Goal: Transaction & Acquisition: Purchase product/service

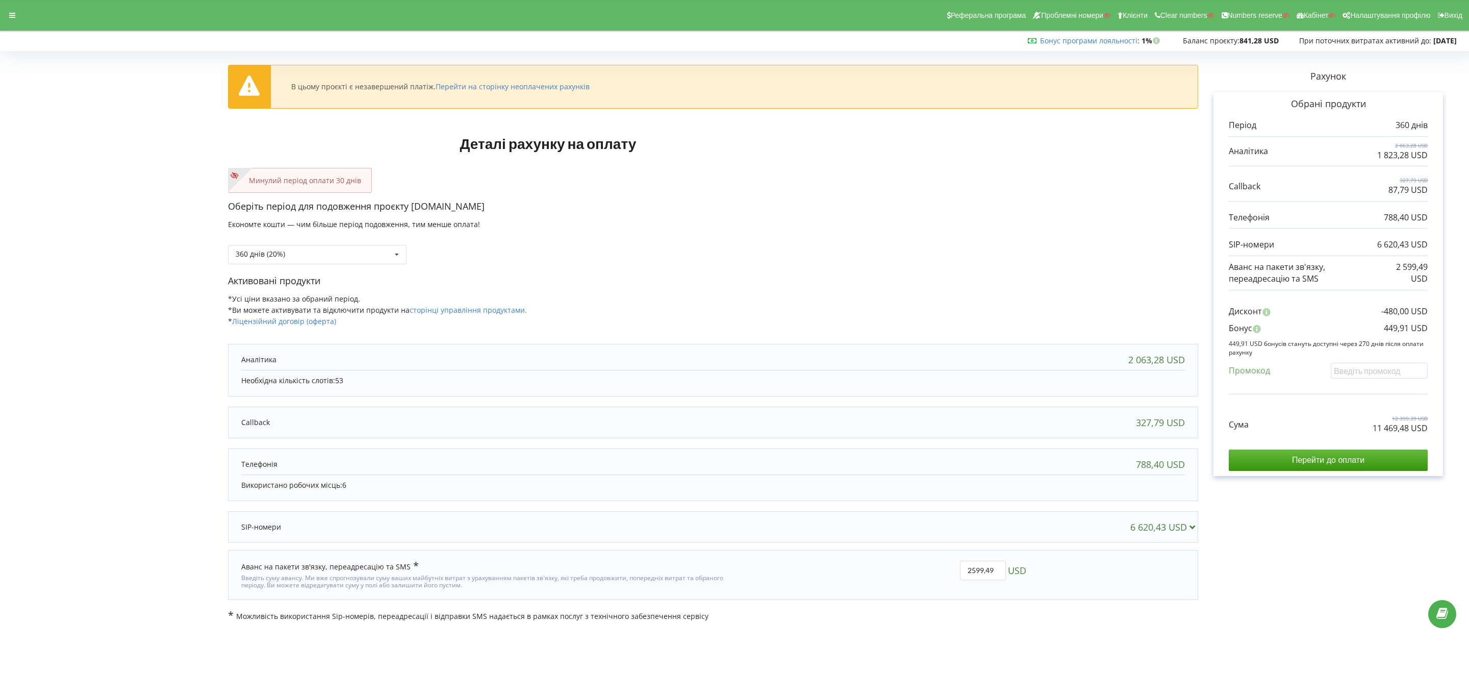
click at [21, 23] on div "Реферальна програма Проблемні номери Клієнти Clear numbers Numbers reserve Кабі…" at bounding box center [734, 15] width 1483 height 31
click at [15, 14] on div at bounding box center [12, 15] width 18 height 14
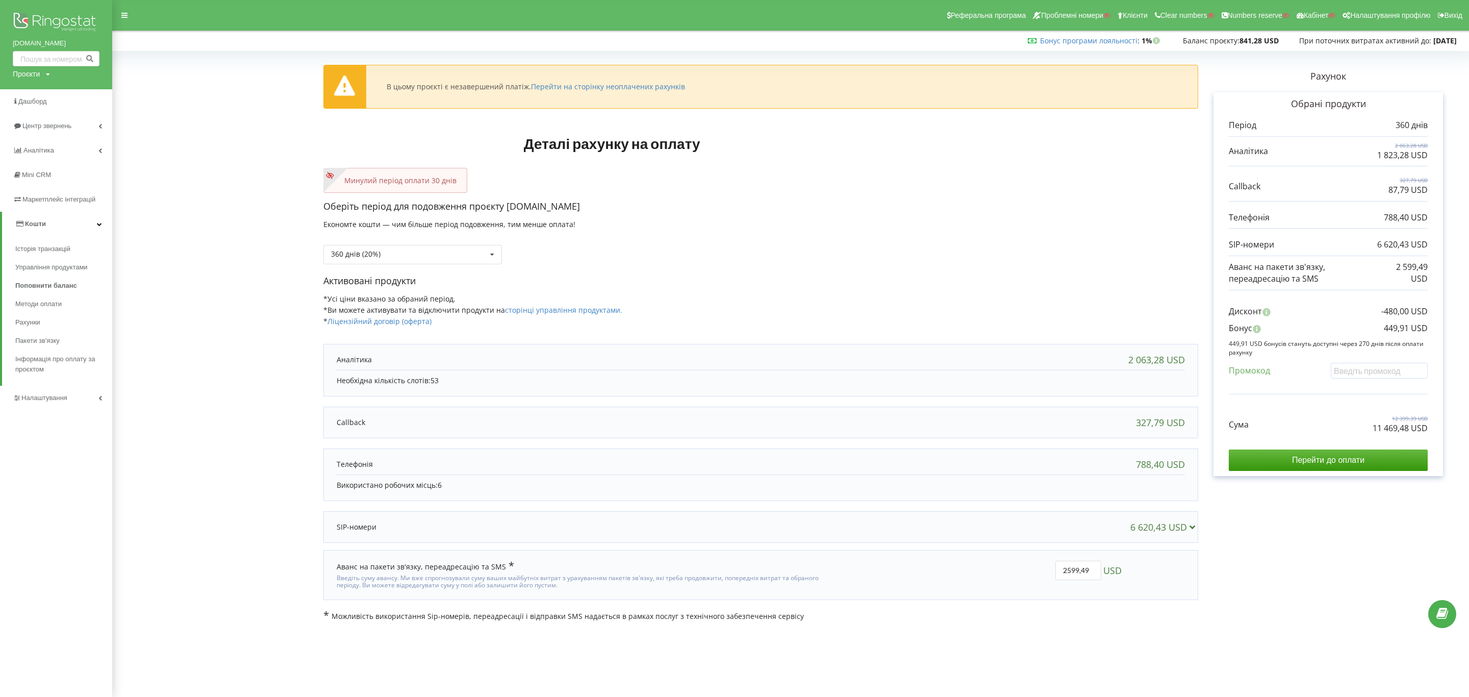
click at [23, 78] on div "Проєкти" at bounding box center [26, 74] width 27 height 10
click at [46, 104] on div "Пошук" at bounding box center [59, 95] width 92 height 32
click at [47, 95] on input "text" at bounding box center [44, 95] width 51 height 15
paste input "[DOMAIN_NAME]"
type input "[DOMAIN_NAME]"
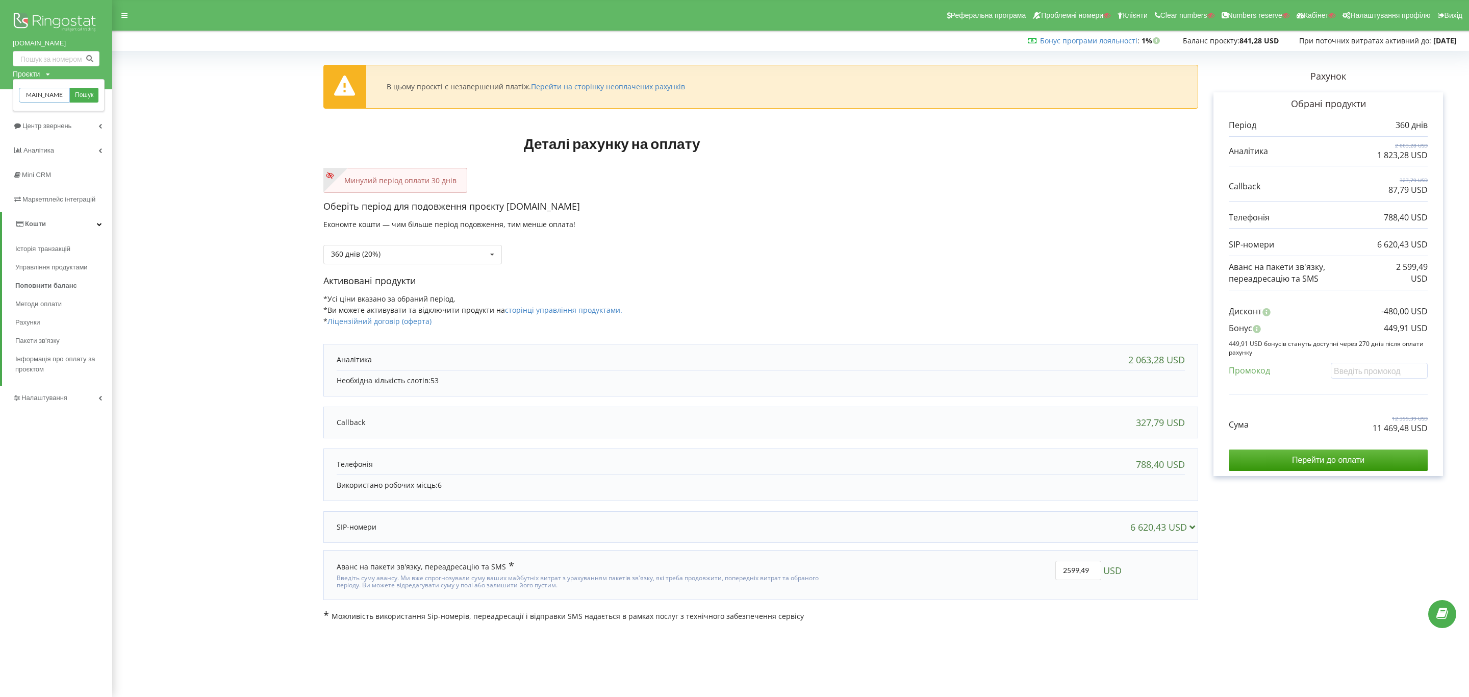
scroll to position [0, 11]
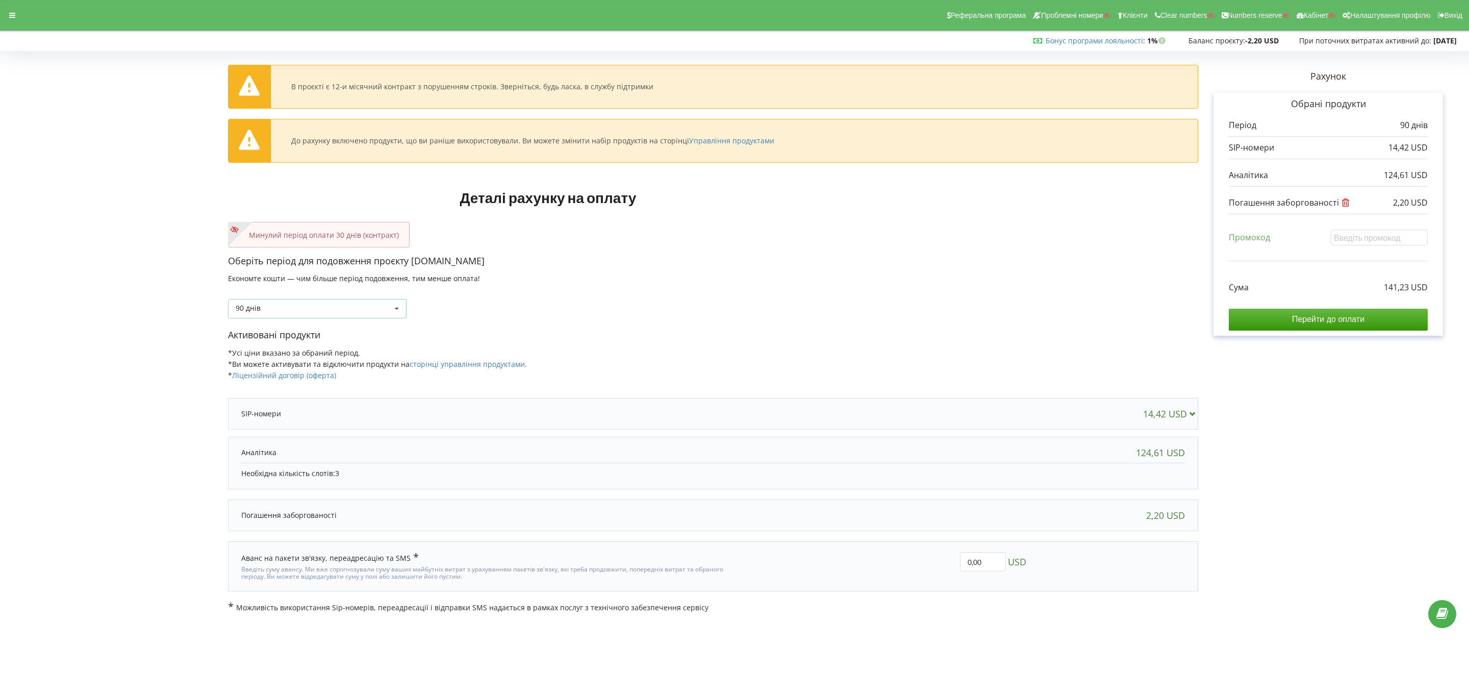
click at [306, 309] on div "90 днів Поповнити баланс без подовження 30 днів" at bounding box center [317, 308] width 178 height 19
click at [300, 343] on div "30 днів" at bounding box center [316, 346] width 177 height 19
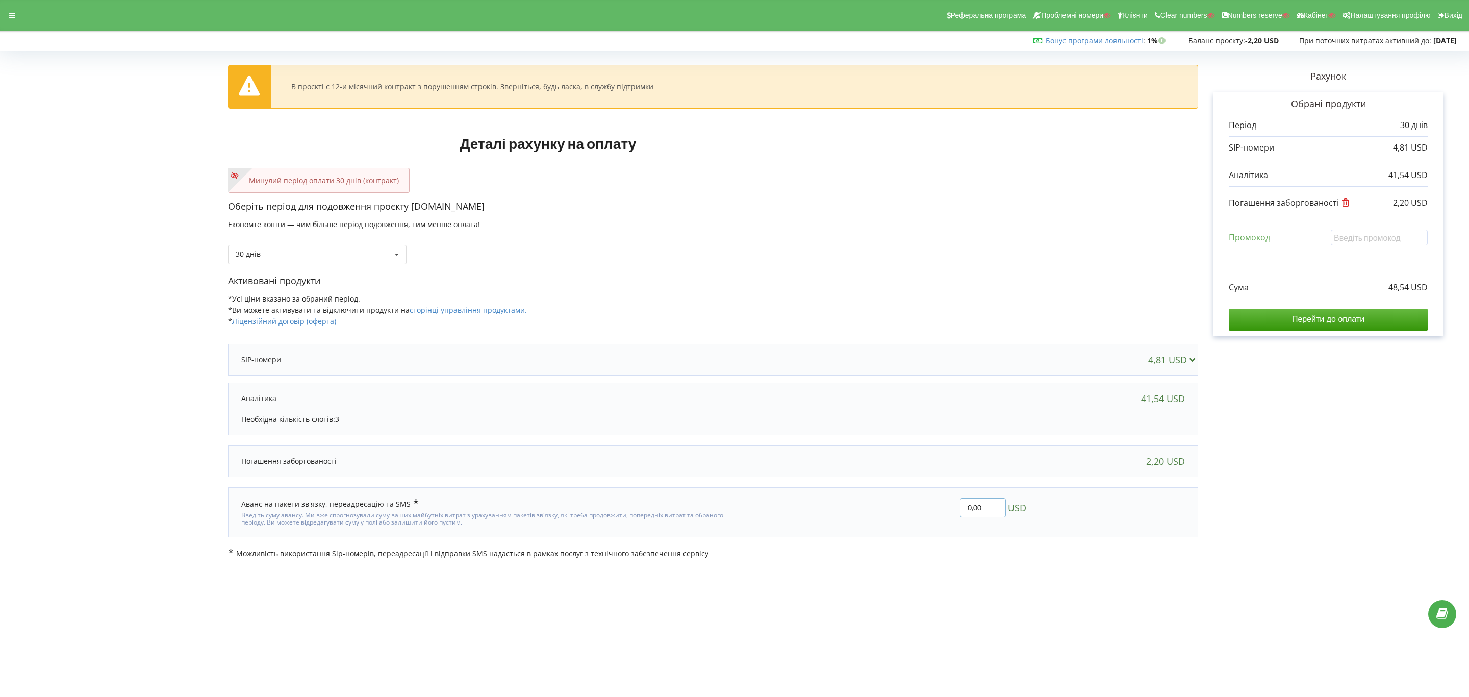
drag, startPoint x: 989, startPoint y: 511, endPoint x: 918, endPoint y: 501, distance: 71.7
click at [918, 501] on div "0,00 USD" at bounding box center [884, 512] width 300 height 43
paste input "1.91"
type input "1.91"
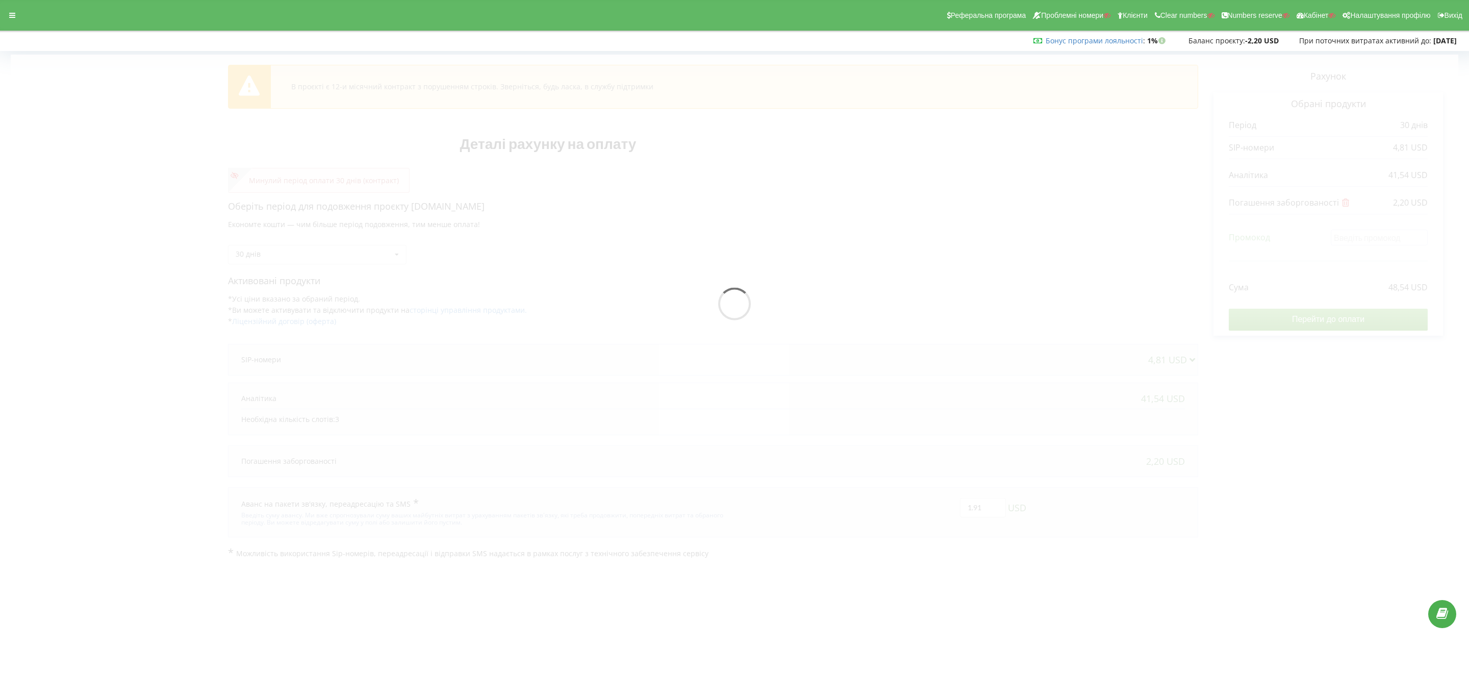
click at [902, 516] on div "В проєкті є 12-и місячний контракт з порушенням строків. Зверніться, будь ласка…" at bounding box center [734, 306] width 1469 height 525
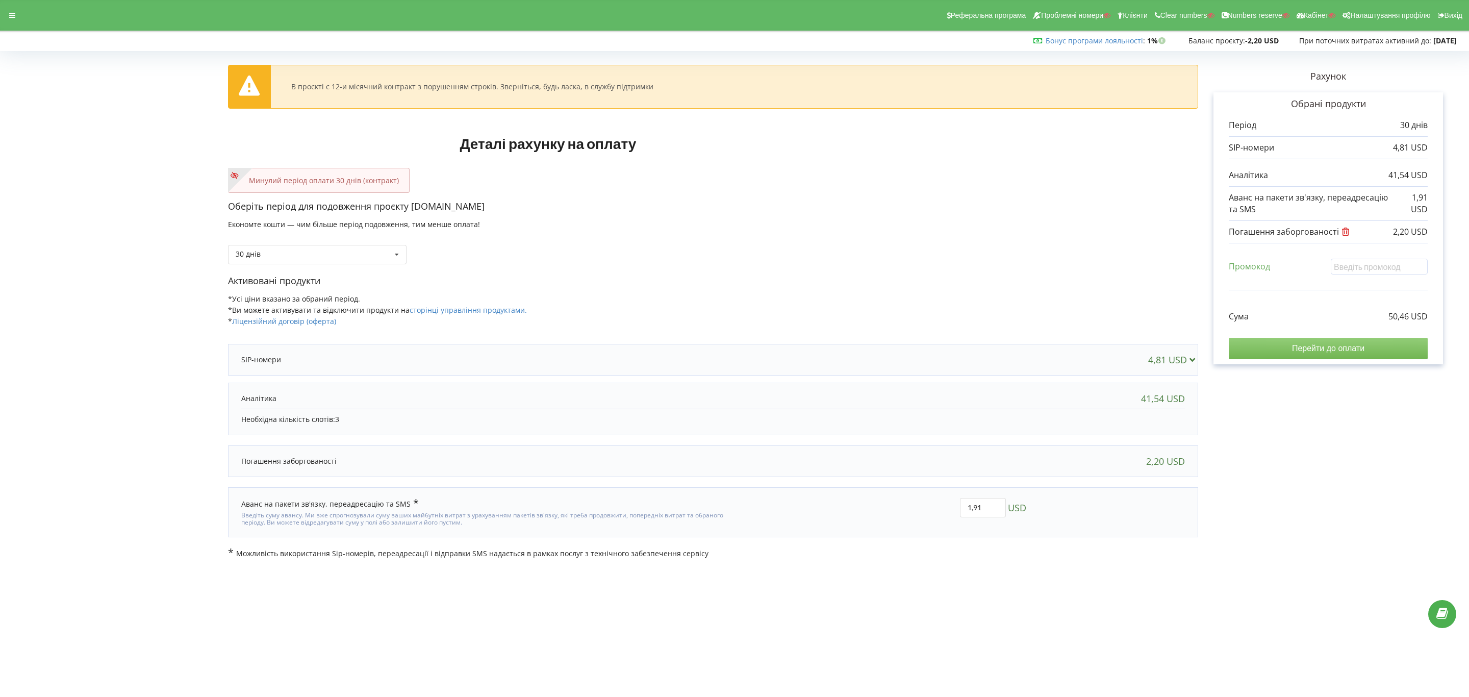
click at [1078, 349] on input "Перейти до оплати" at bounding box center [1327, 348] width 199 height 21
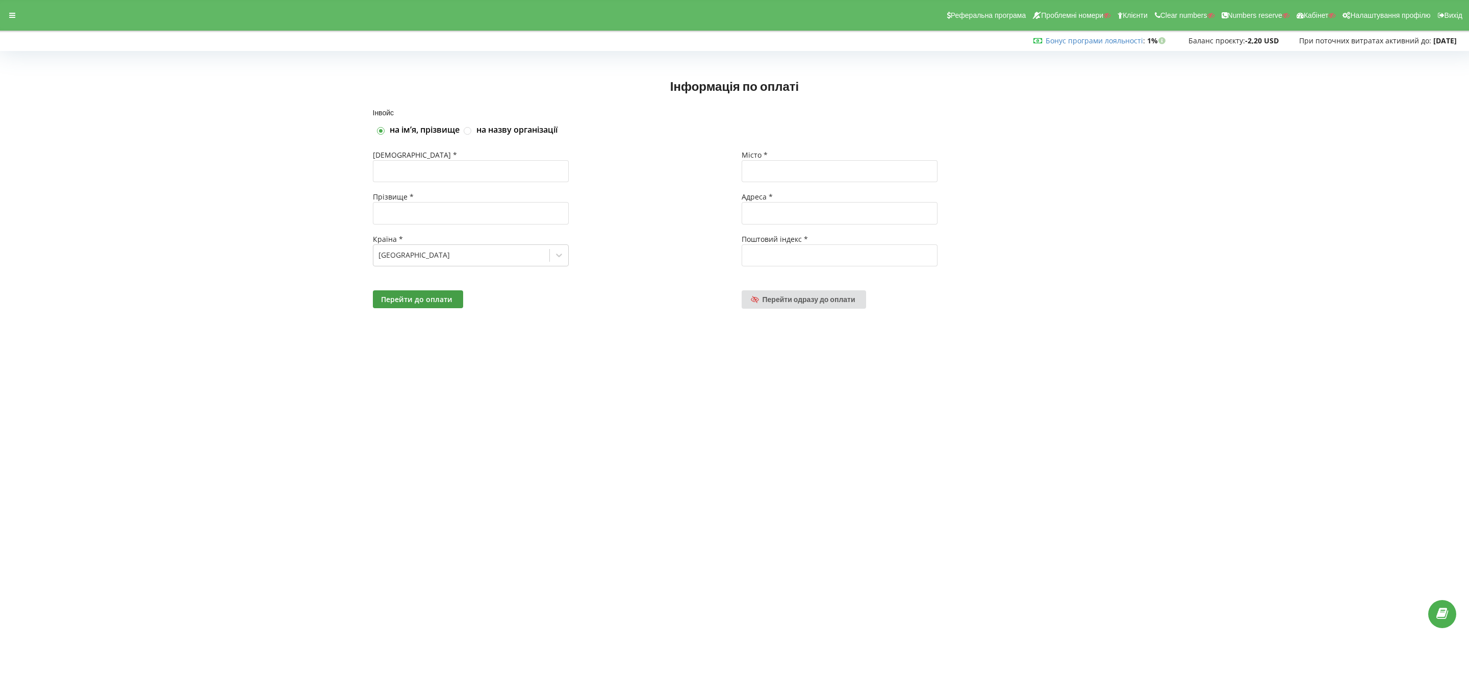
click at [11, 6] on div "Реферальна програма Проблемні номери Клієнти Clear numbers Numbers reserve Кабі…" at bounding box center [734, 15] width 1483 height 31
click at [16, 11] on div at bounding box center [12, 15] width 18 height 14
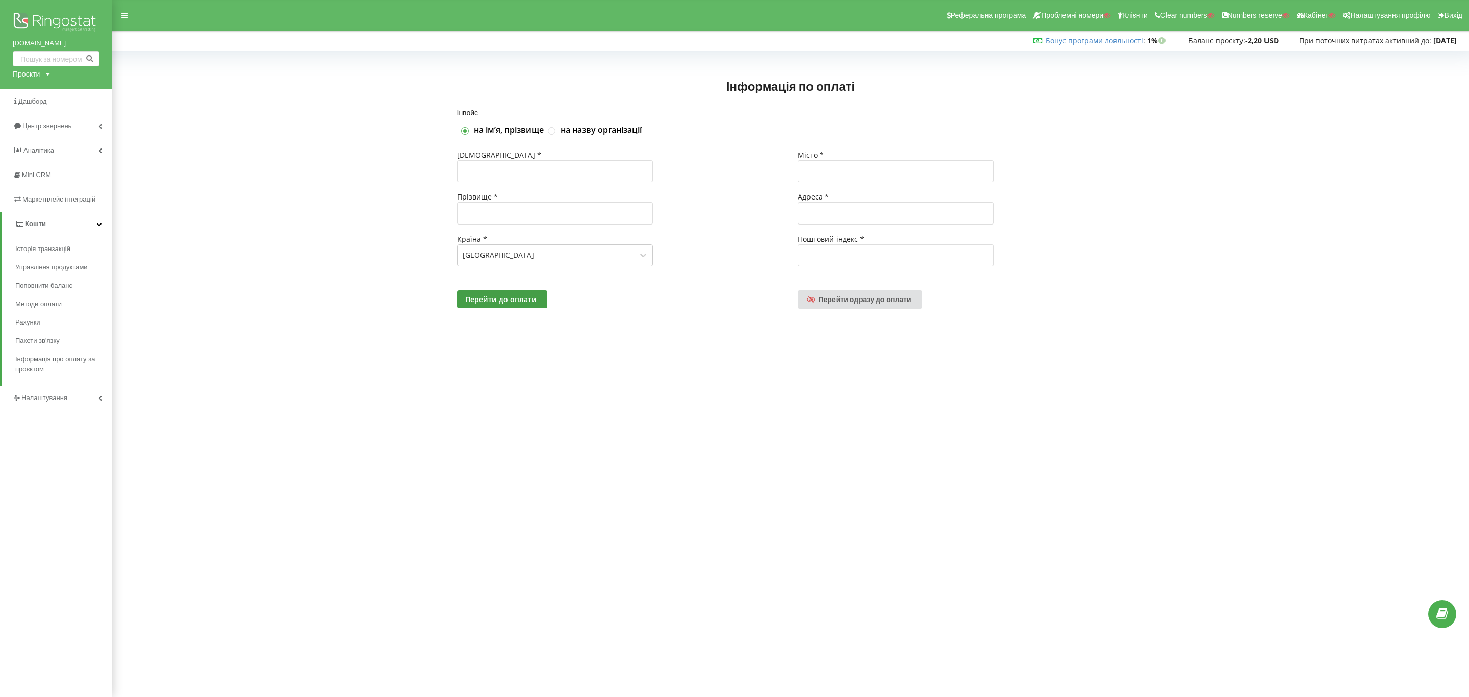
click at [34, 72] on div "Проєкти" at bounding box center [26, 74] width 27 height 10
click at [39, 89] on input "text" at bounding box center [44, 95] width 51 height 15
paste input "touch-csb.com"
type input "touch-csb.com"
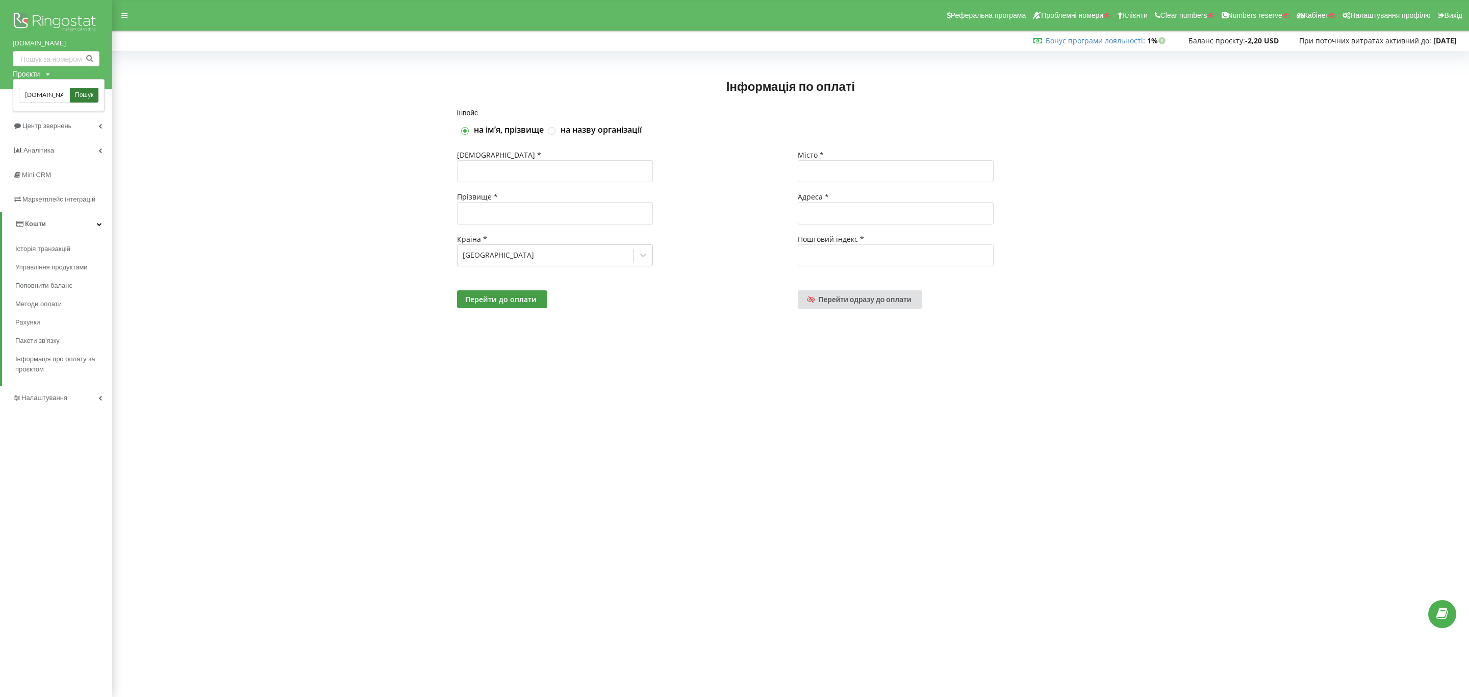
click at [77, 94] on span "Пошук" at bounding box center [84, 95] width 18 height 9
